Goal: Contribute content

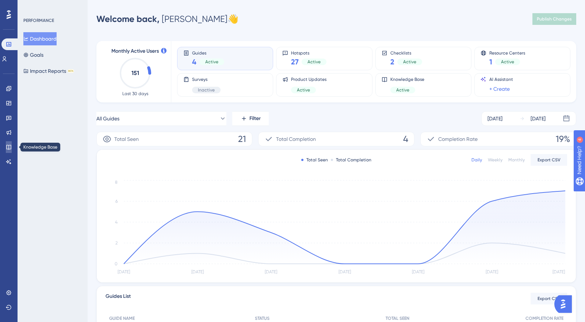
click at [8, 145] on icon at bounding box center [8, 147] width 5 height 5
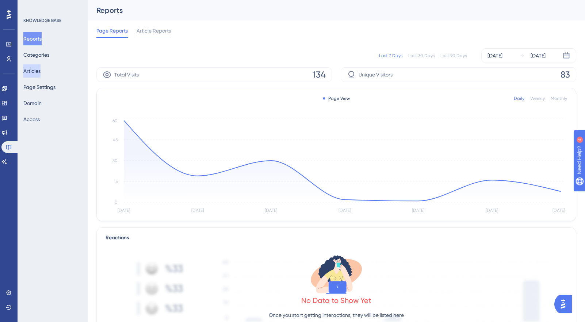
click at [41, 69] on button "Articles" at bounding box center [31, 70] width 17 height 13
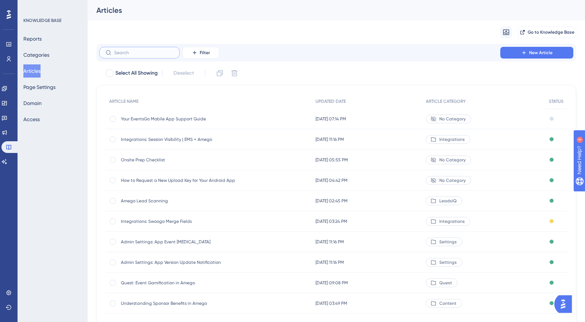
click at [160, 50] on input "text" at bounding box center [143, 52] width 59 height 5
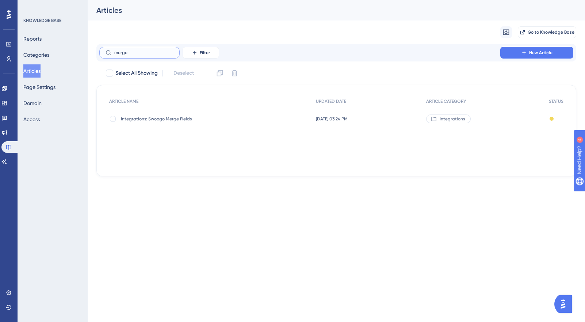
type input "merge"
click at [158, 117] on span "Integrations: Swoogo Merge Fields" at bounding box center [179, 119] width 117 height 6
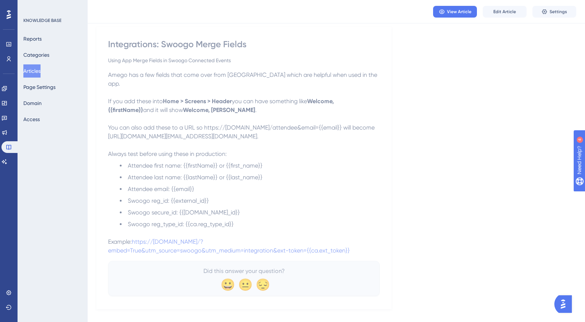
scroll to position [88, 0]
click at [510, 11] on span "Edit Article" at bounding box center [505, 12] width 23 height 6
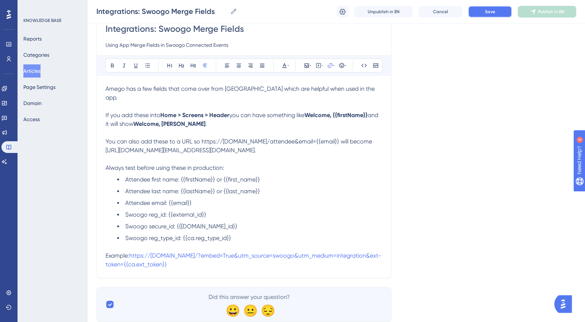
click at [489, 11] on span "Save" at bounding box center [490, 12] width 10 height 6
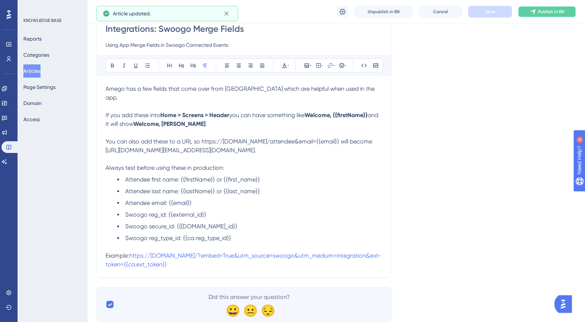
click at [547, 13] on span "Publish in EN" at bounding box center [552, 12] width 26 height 6
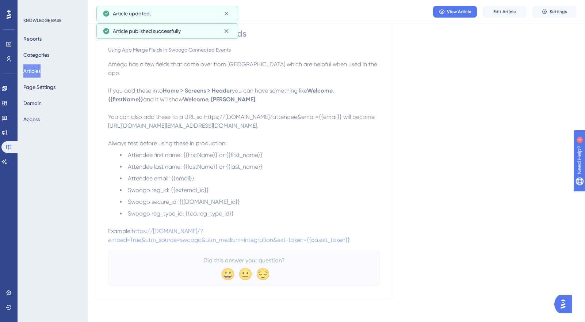
scroll to position [57, 0]
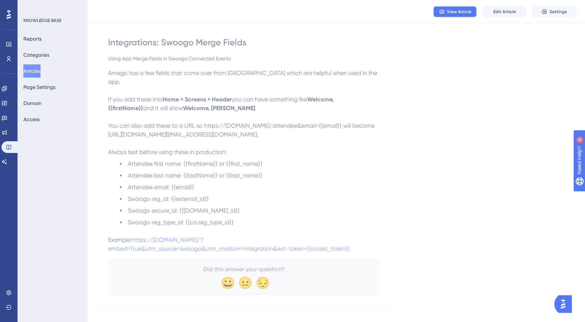
click at [463, 14] on button "View Article" at bounding box center [455, 12] width 44 height 12
